Goal: Task Accomplishment & Management: Manage account settings

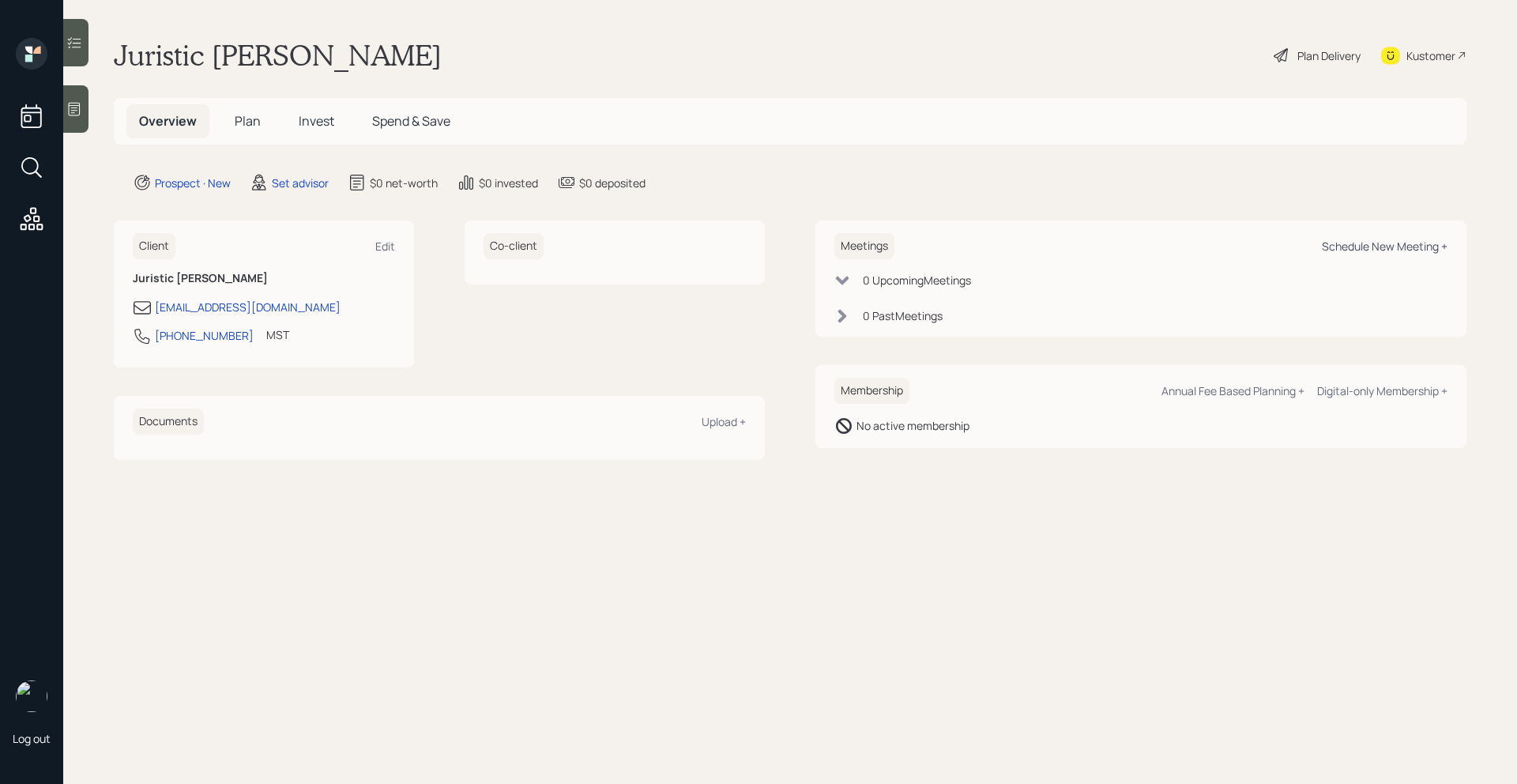
click at [1381, 252] on div "Schedule New Meeting +" at bounding box center [1385, 246] width 126 height 15
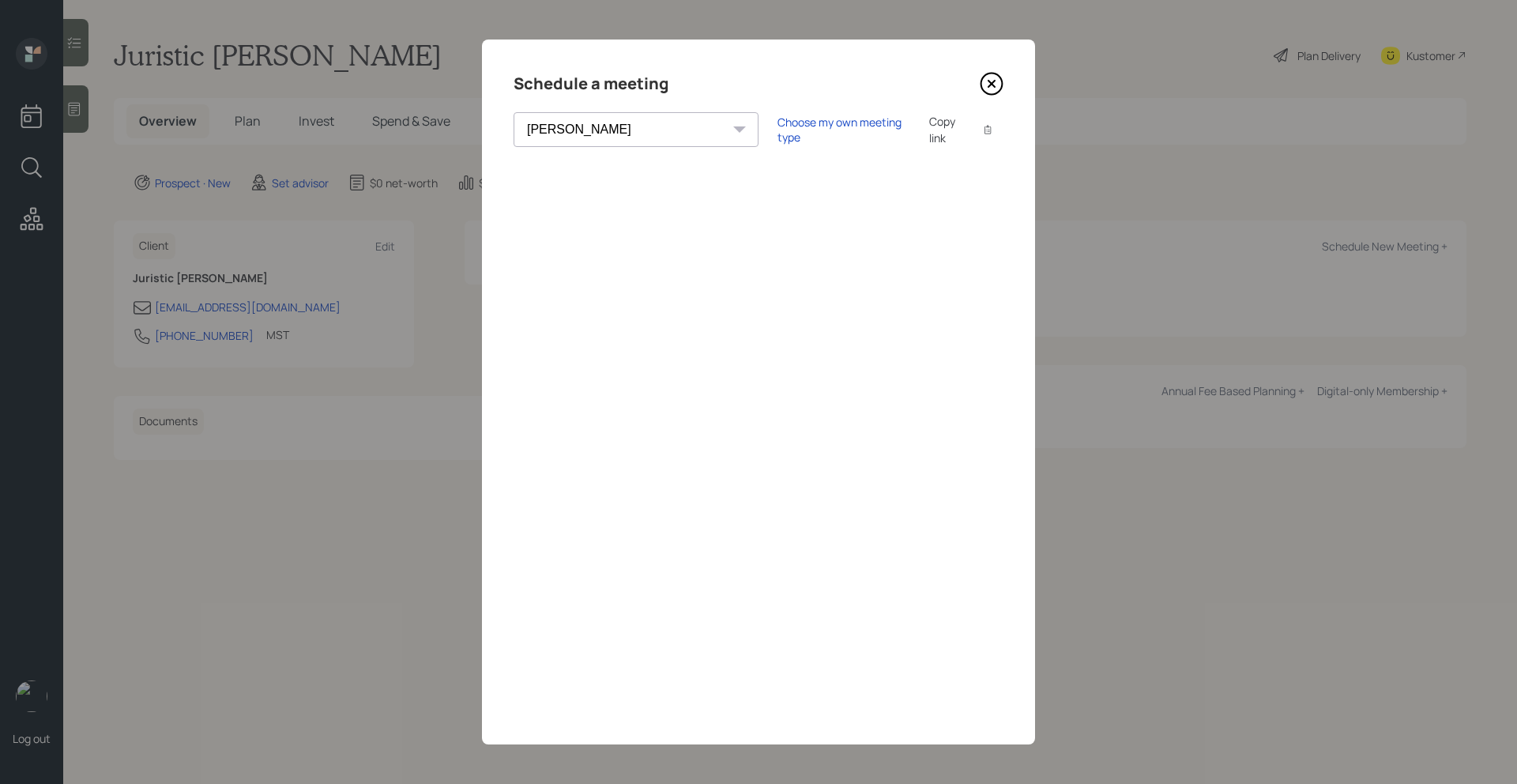
click at [631, 120] on select "[PERSON_NAME] [PERSON_NAME] [PERSON_NAME] [PERSON_NAME] [PERSON_NAME] [PERSON_N…" at bounding box center [636, 129] width 245 height 35
select select "205a2f49-d305-4782-8e90-e36bafbe5565"
click at [514, 112] on select "[PERSON_NAME] [PERSON_NAME] [PERSON_NAME] [PERSON_NAME] [PERSON_NAME] [PERSON_N…" at bounding box center [636, 129] width 245 height 35
click at [778, 131] on div "Choose my own meeting type" at bounding box center [844, 129] width 133 height 30
click at [987, 86] on icon at bounding box center [991, 84] width 24 height 24
